Goal: Navigation & Orientation: Go to known website

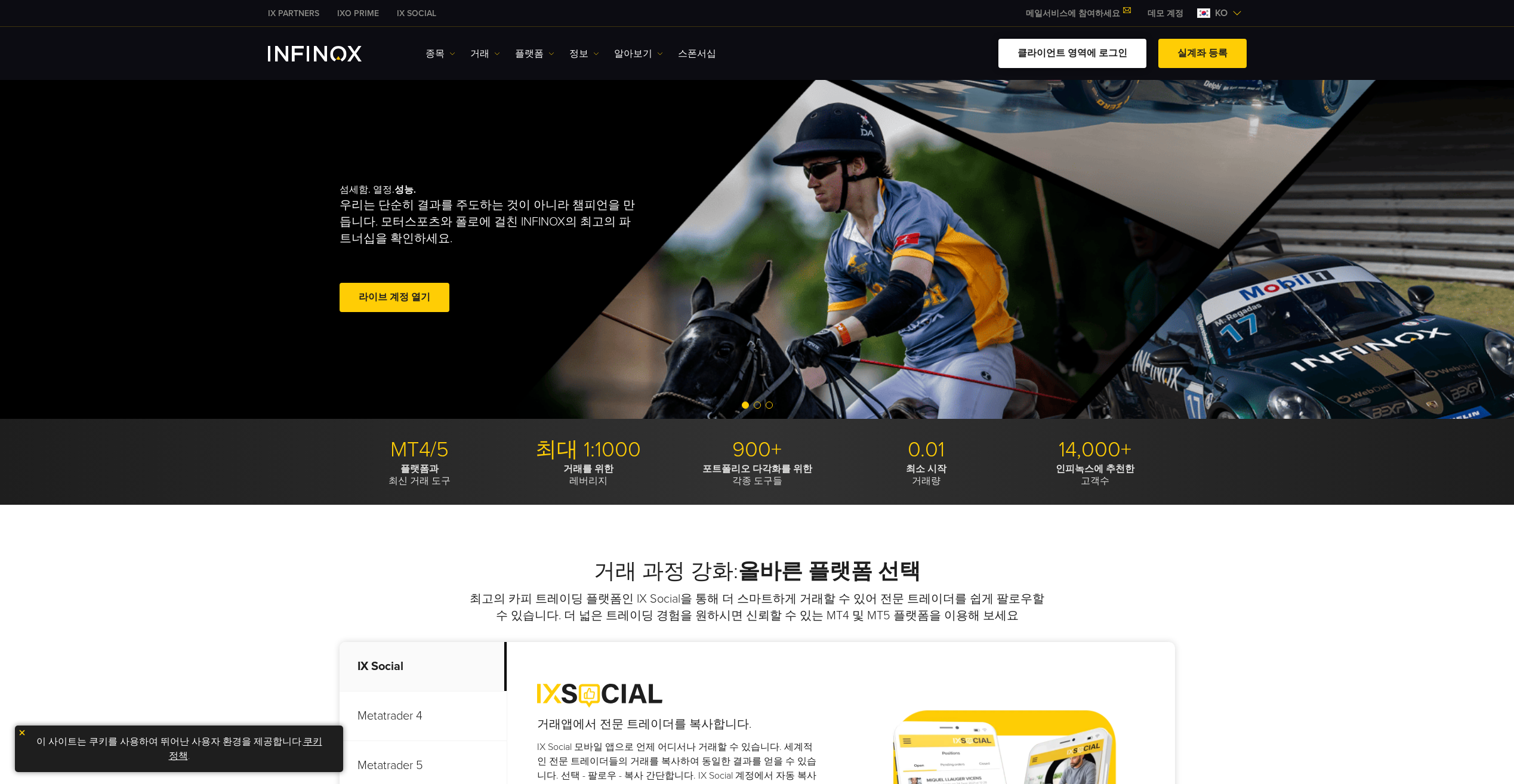
click at [1079, 50] on link "클라이언트 영역에 로그인" at bounding box center [1072, 53] width 148 height 29
